Goal: Information Seeking & Learning: Find specific fact

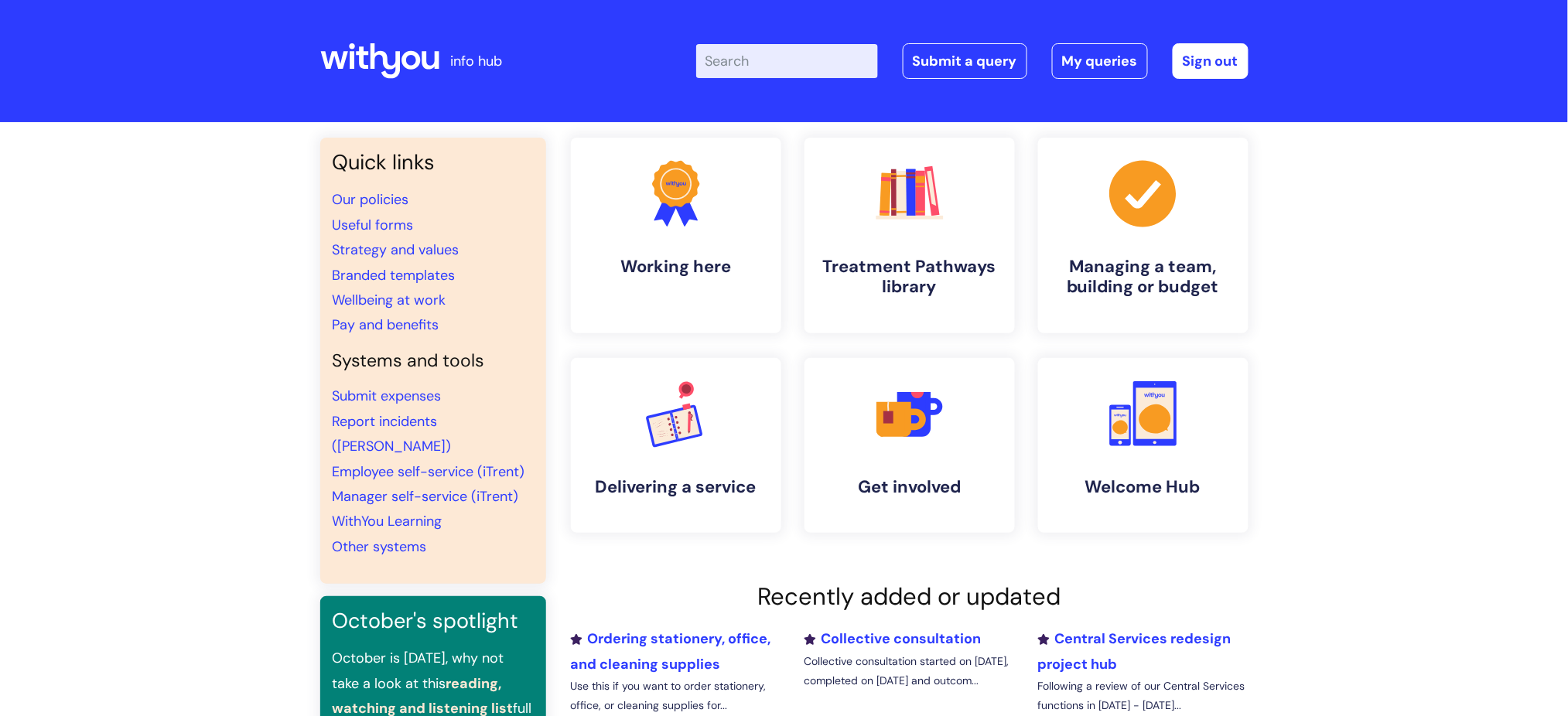
drag, startPoint x: 742, startPoint y: 71, endPoint x: 734, endPoint y: 72, distance: 8.1
click at [734, 72] on input "Enter your search term here..." at bounding box center [787, 61] width 182 height 34
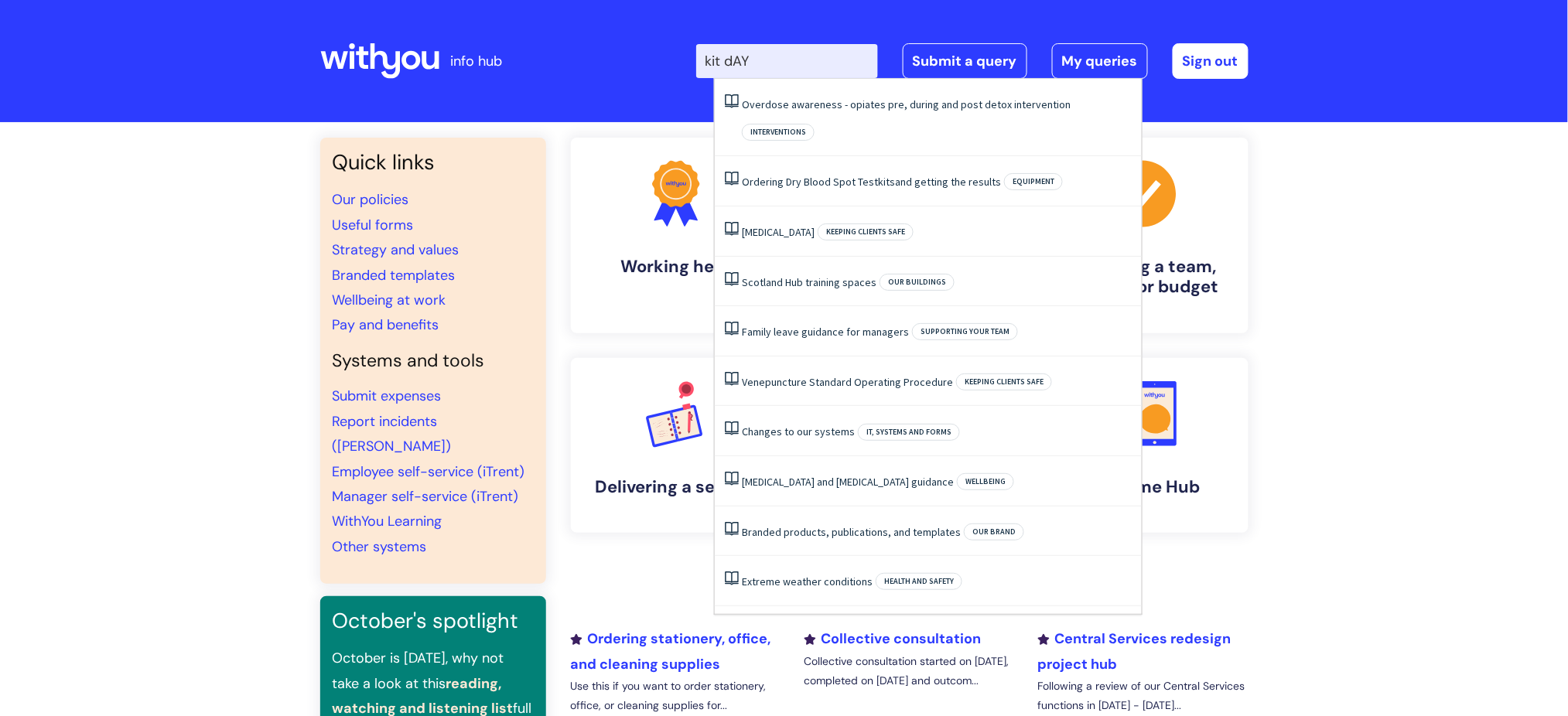
type input "kit dAYS"
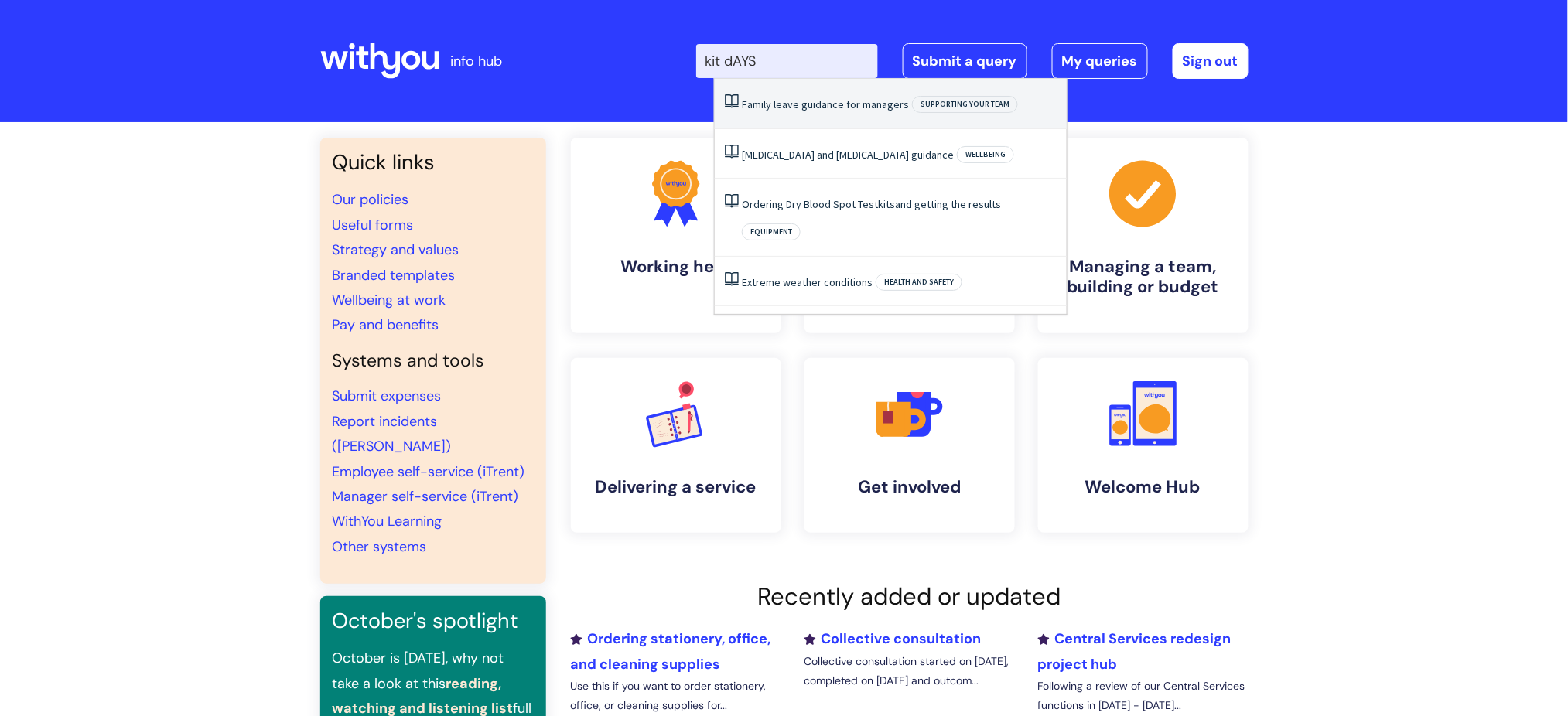
click at [783, 127] on li "Family leave guidance for managers Supporting your team" at bounding box center [891, 104] width 352 height 51
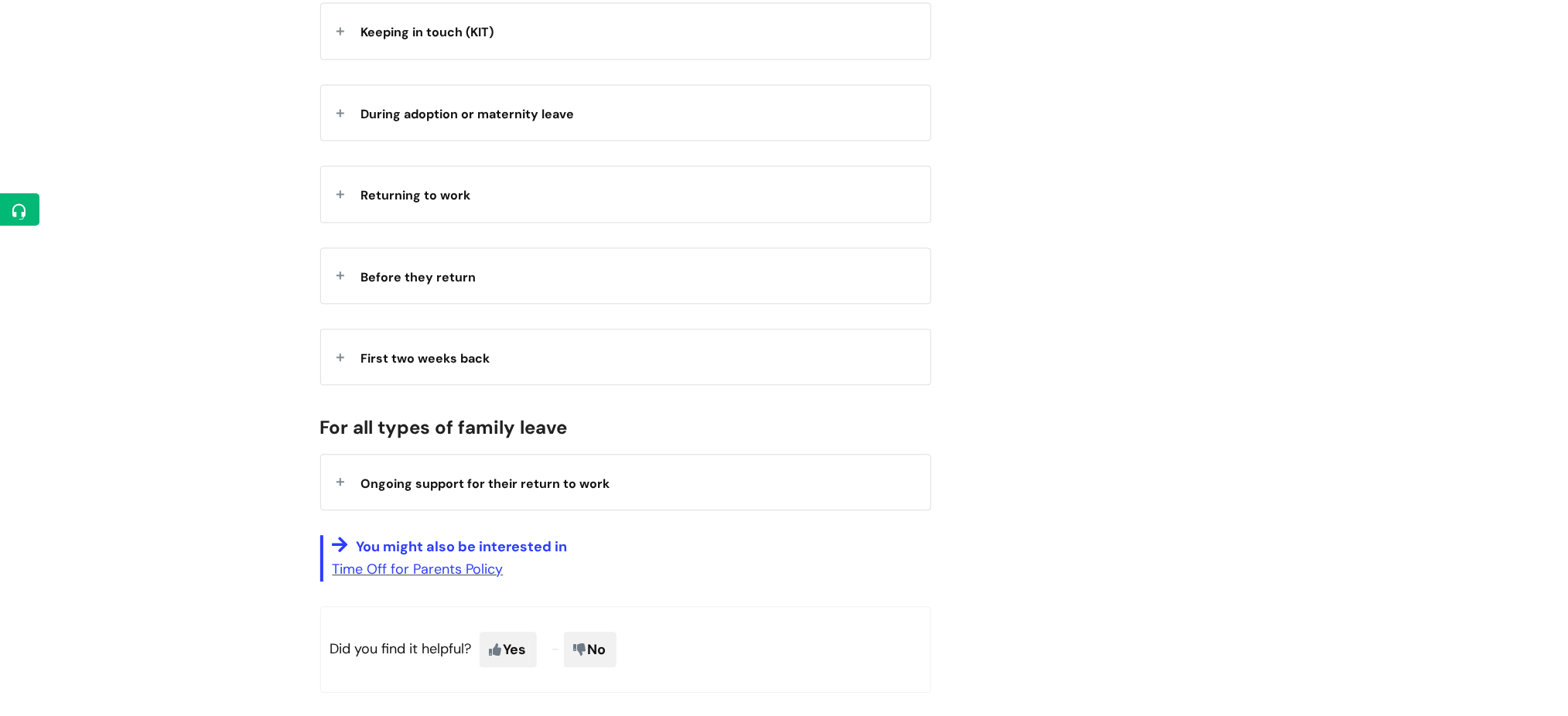
scroll to position [1031, 0]
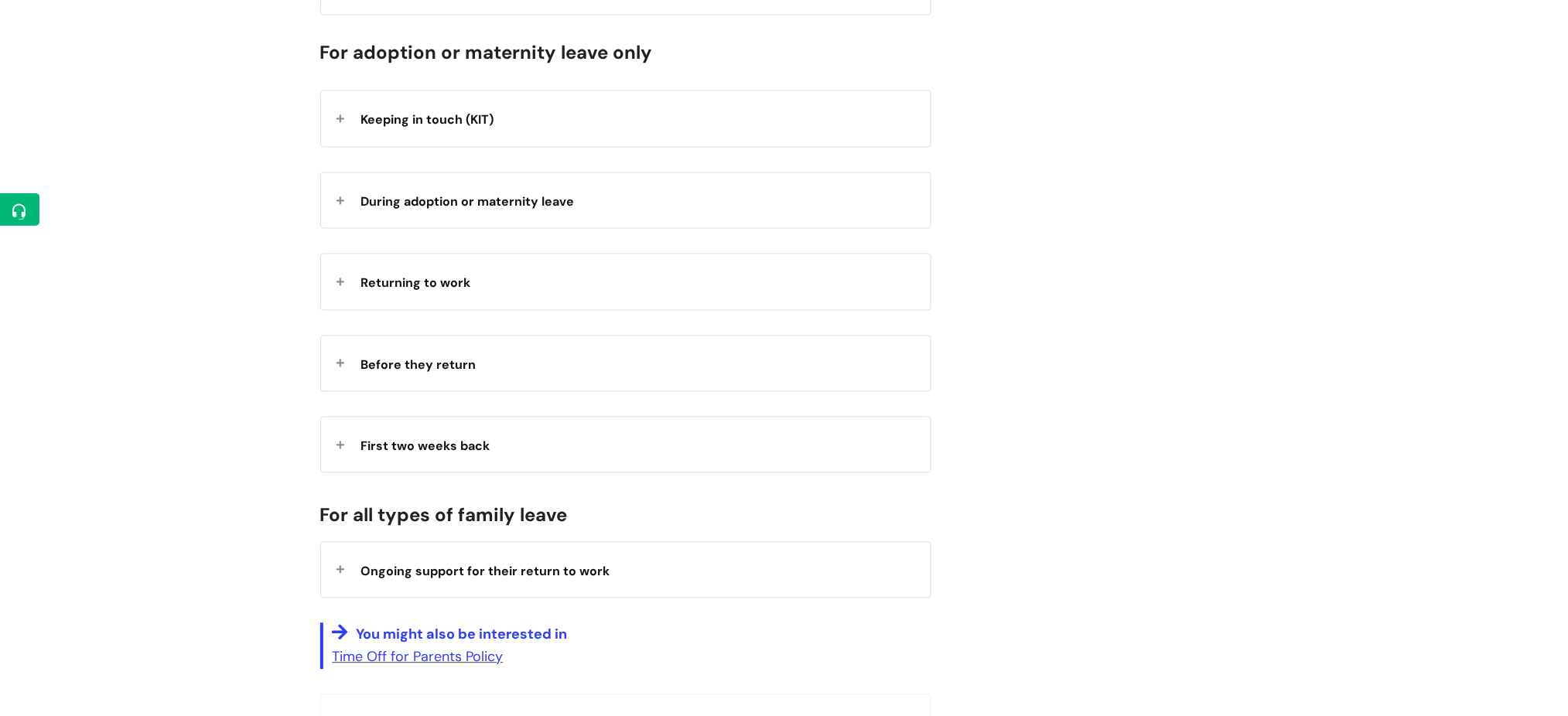
click at [341, 146] on div "Keeping in touch (KIT)" at bounding box center [626, 119] width 610 height 55
